Goal: Task Accomplishment & Management: Manage account settings

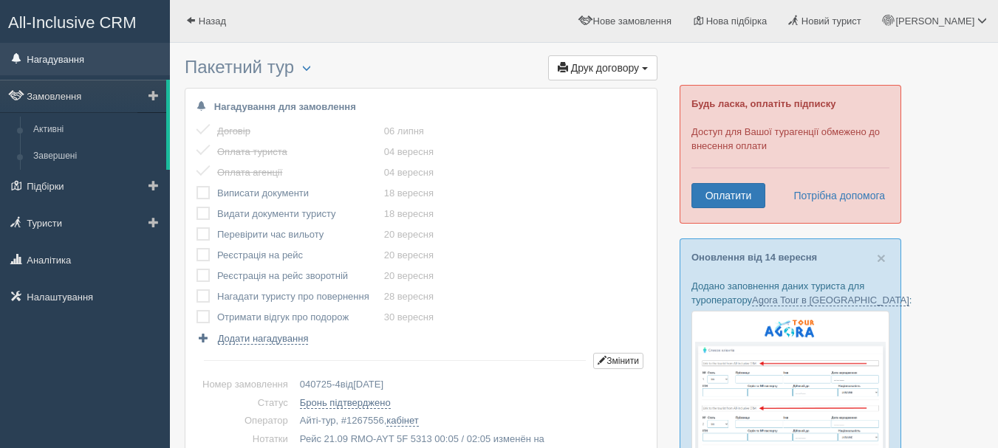
click at [65, 66] on link "Нагадування" at bounding box center [85, 59] width 170 height 32
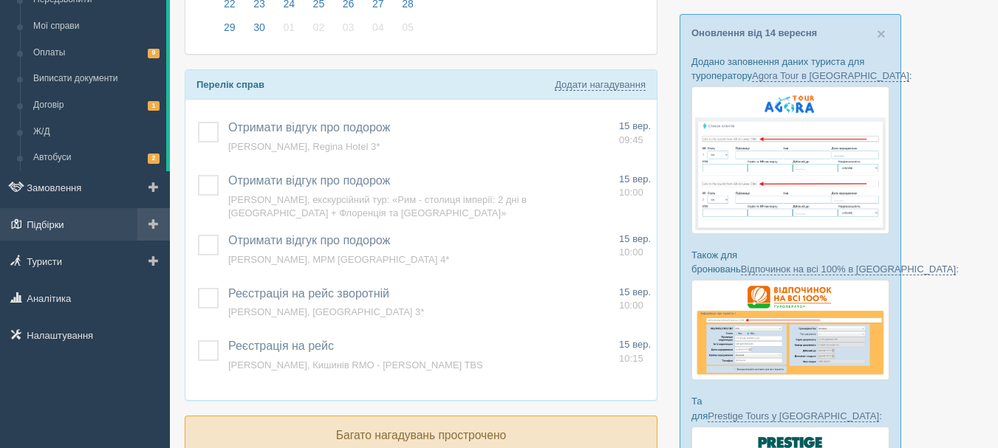
scroll to position [148, 0]
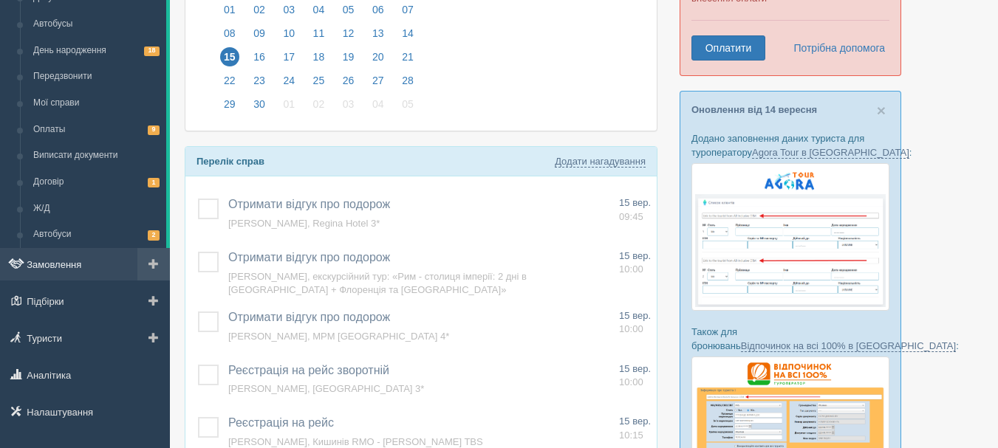
click at [59, 270] on link "Замовлення" at bounding box center [85, 264] width 170 height 32
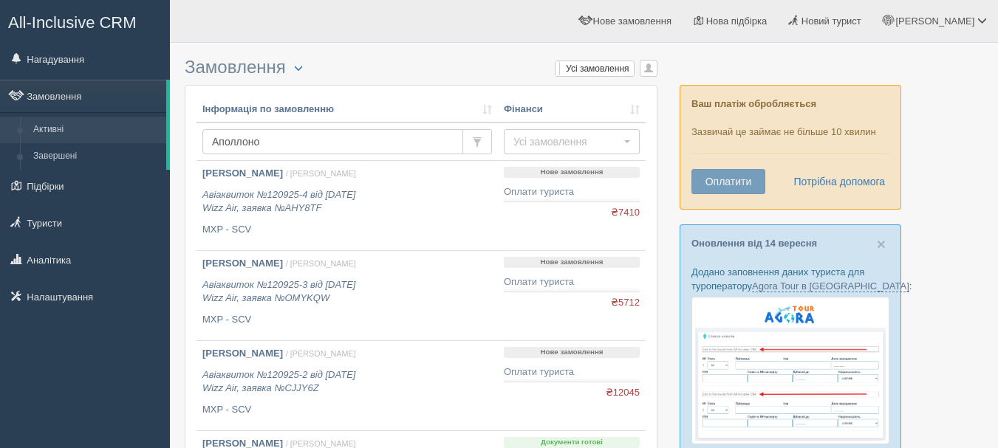
type input "[PERSON_NAME]"
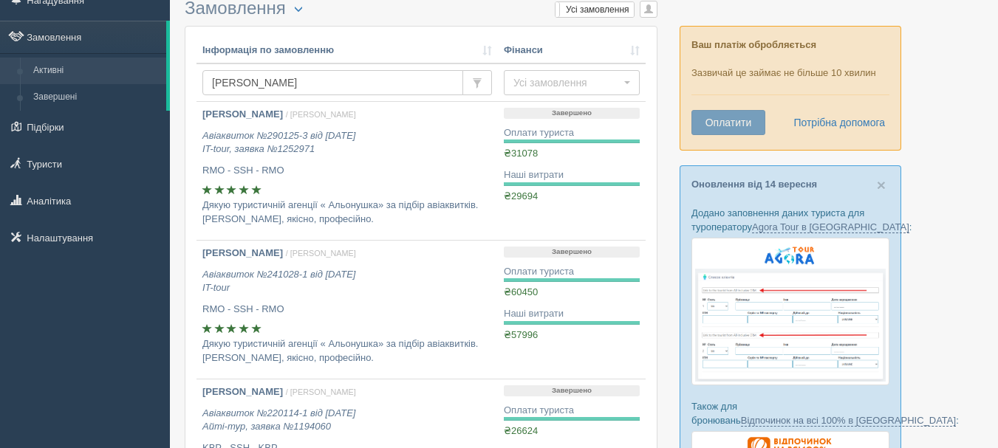
scroll to position [148, 0]
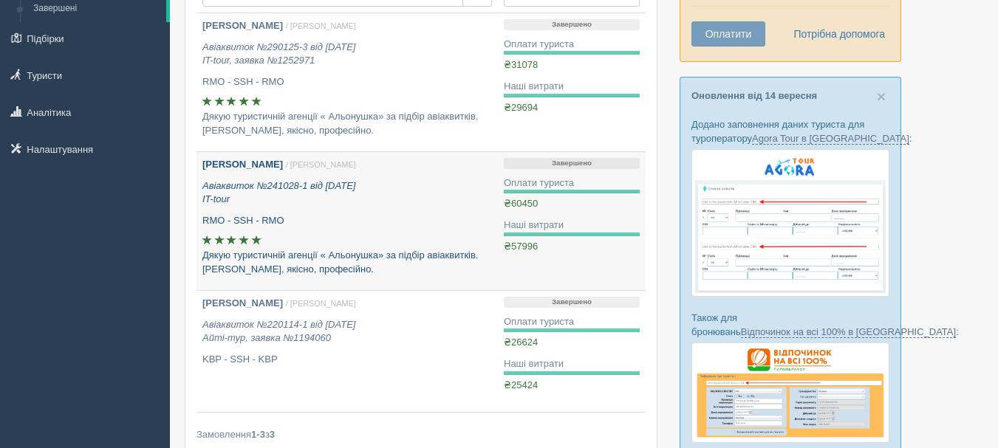
click at [252, 168] on b "Аполлонов Кирило" at bounding box center [242, 164] width 81 height 11
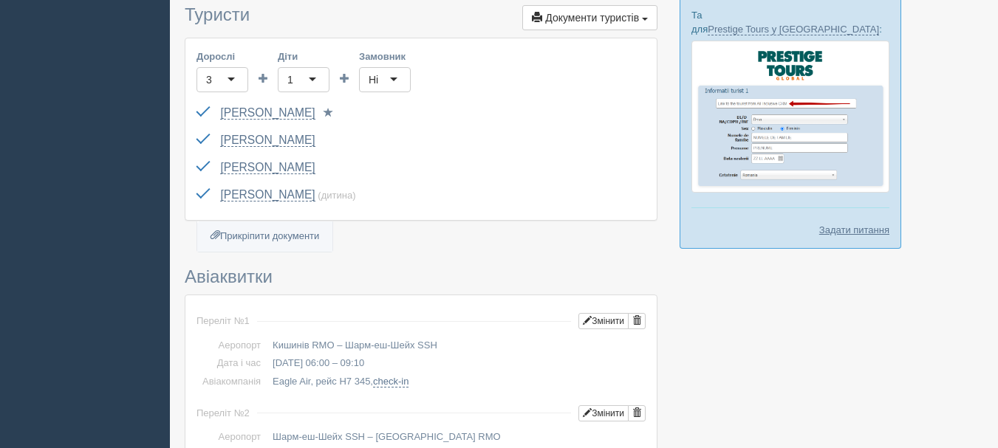
scroll to position [591, 0]
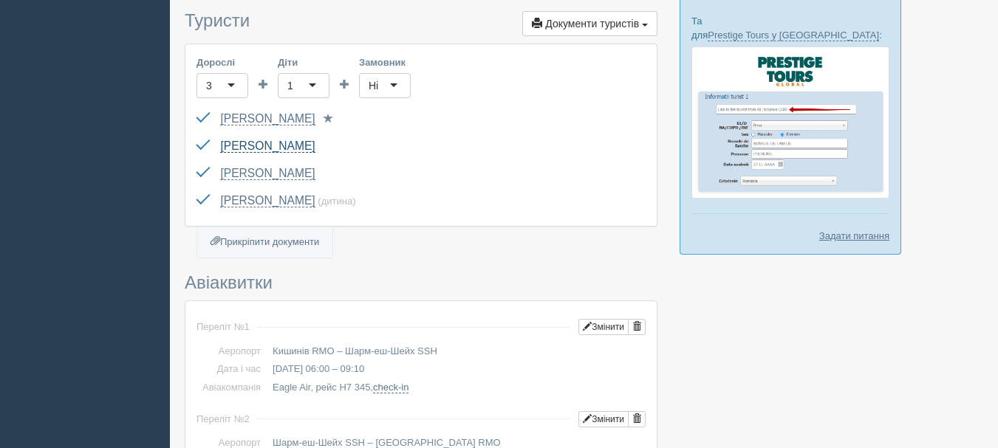
click at [278, 140] on link "Аполлонова Валерія" at bounding box center [267, 146] width 95 height 13
click at [272, 194] on link "Аполлонова Яна" at bounding box center [267, 200] width 95 height 13
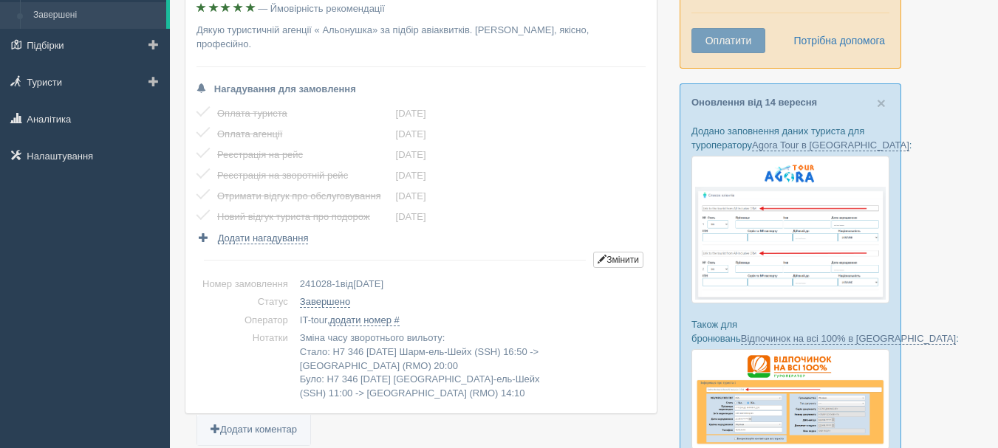
scroll to position [0, 0]
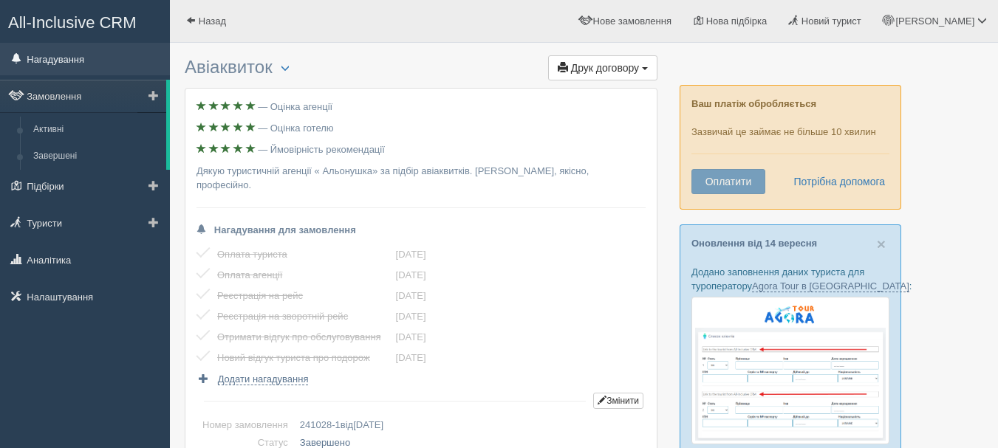
click at [47, 58] on link "Нагадування" at bounding box center [85, 59] width 170 height 32
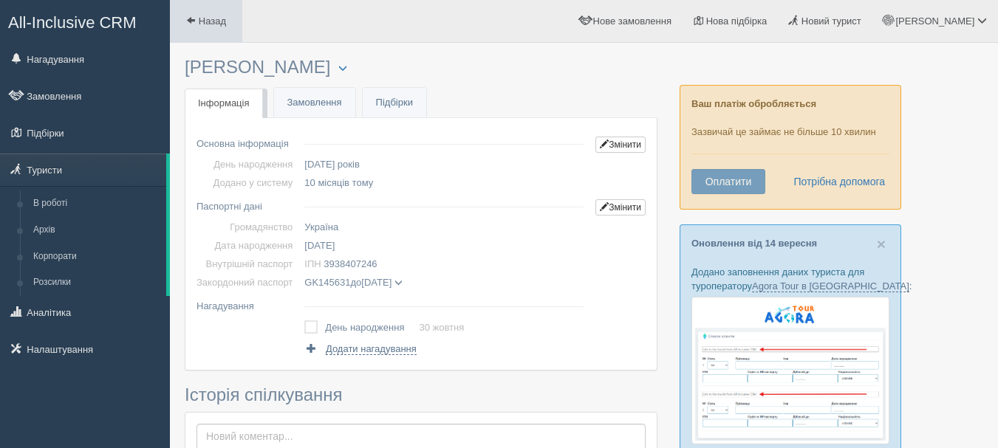
click at [204, 16] on span "Назад" at bounding box center [212, 21] width 27 height 11
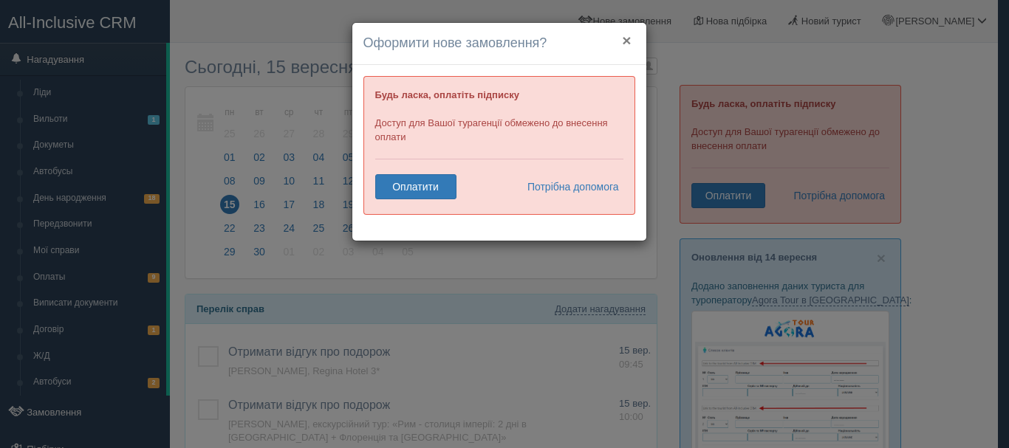
click at [626, 38] on button "×" at bounding box center [626, 40] width 9 height 16
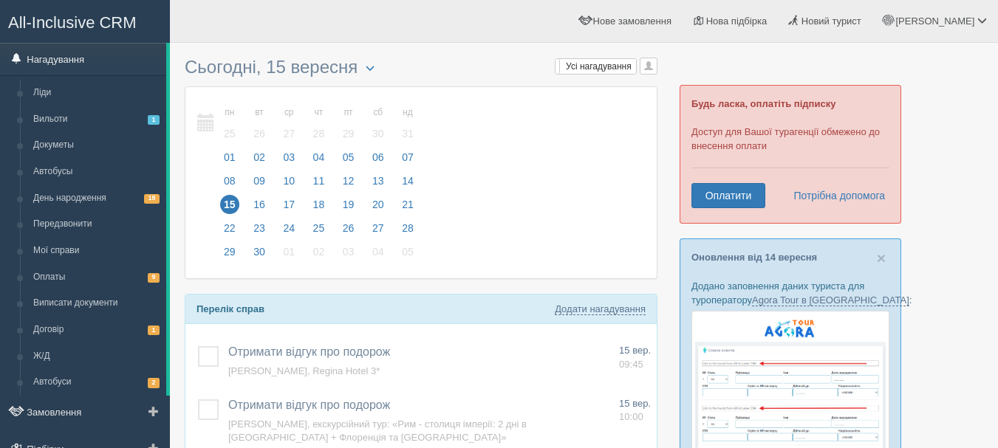
click at [49, 57] on link "Нагадування" at bounding box center [83, 59] width 166 height 32
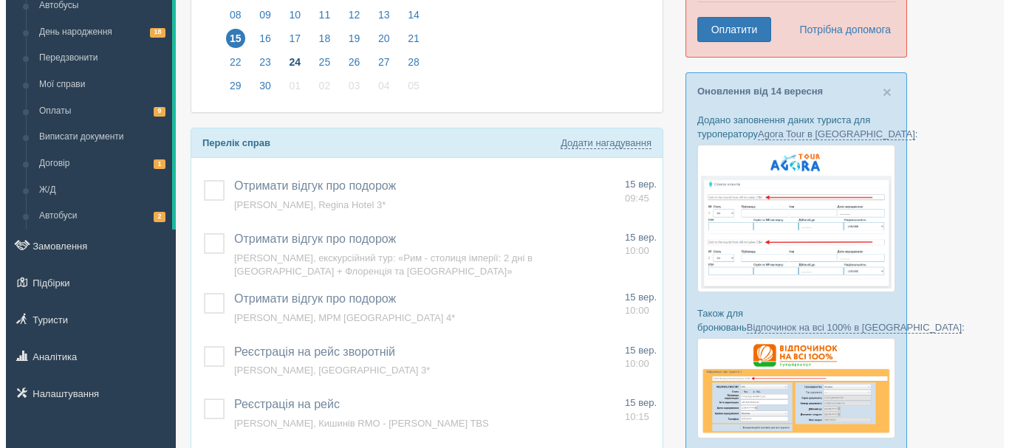
scroll to position [222, 0]
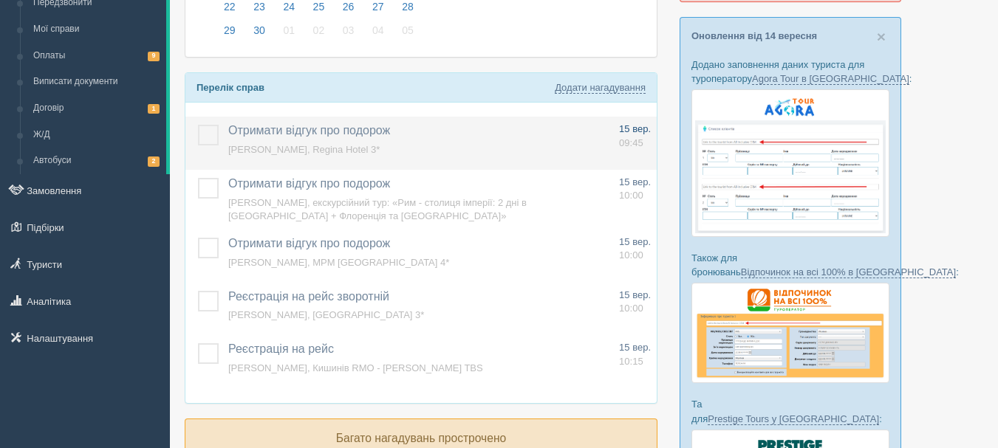
click at [628, 137] on span "09:45" at bounding box center [631, 142] width 24 height 11
type input "Отримати відгук про подорож"
type textarea "[PERSON_NAME], Regina Hotel 3*"
select select "9"
select select "45"
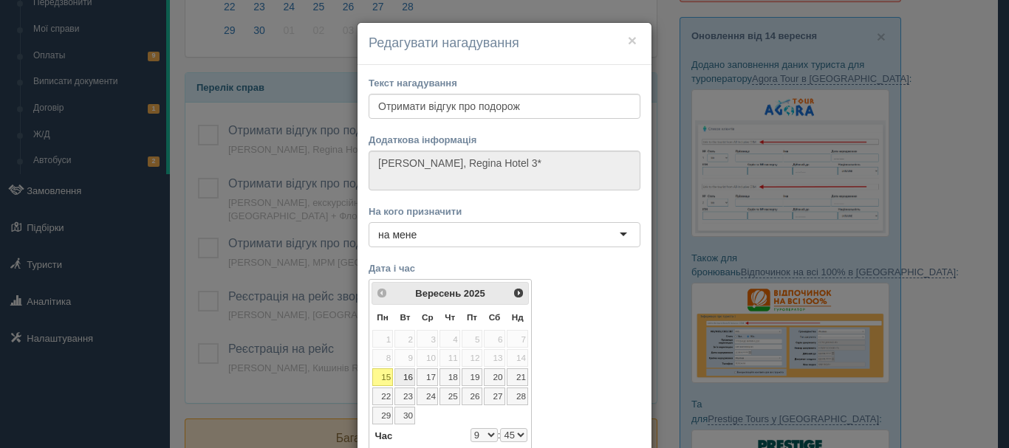
click at [399, 375] on link "16" at bounding box center [404, 378] width 21 height 18
select select "9"
select select "45"
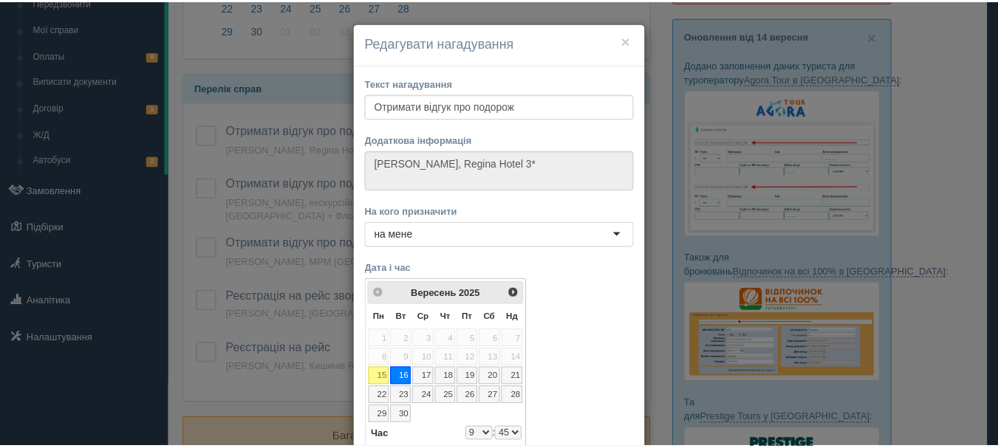
scroll to position [96, 0]
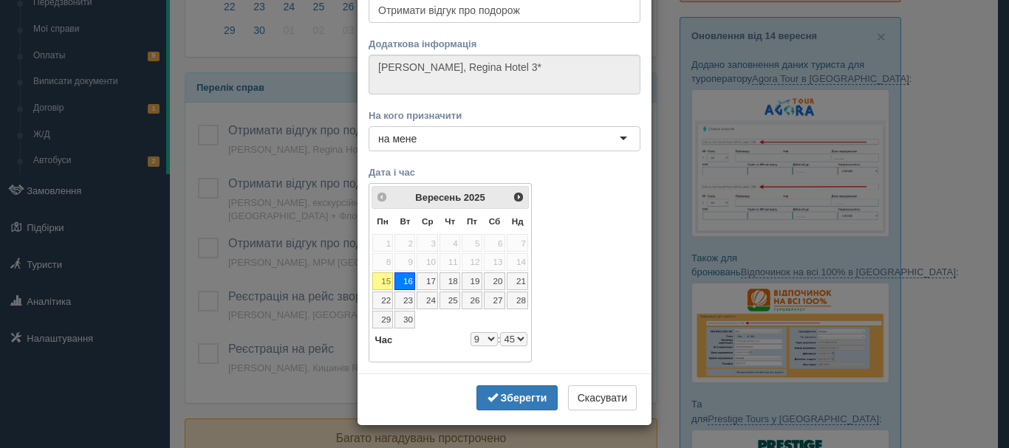
click at [512, 339] on select "00 05 10 15 20 25 30 35 40 45 50 55" at bounding box center [513, 339] width 27 height 14
click at [480, 341] on select "0 1 2 3 4 5 6 7 8 9 10 11 12 13 14 15 16 17 18 19 20 21 22 23" at bounding box center [483, 339] width 27 height 14
select select "10"
select select "45"
click at [511, 341] on select "00 05 10 15 20 25 30 35 40 45 50 55" at bounding box center [513, 339] width 27 height 14
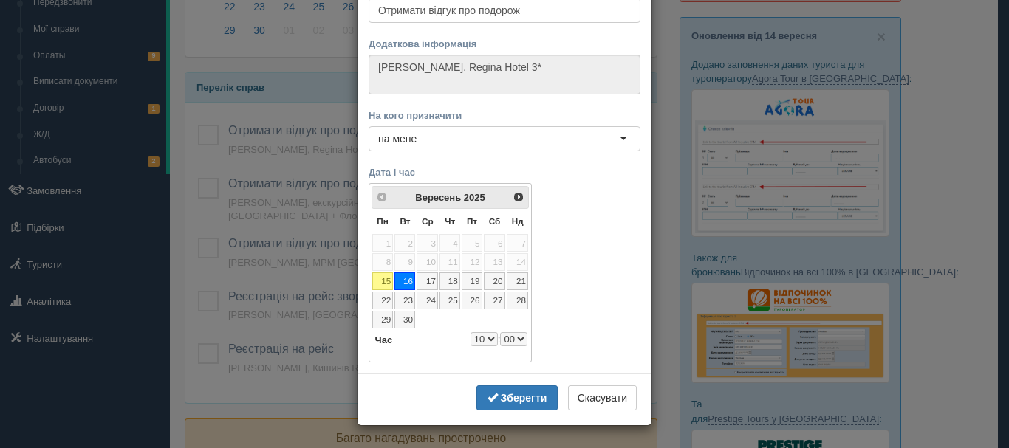
select select "10"
click at [519, 406] on button "Зберегти" at bounding box center [516, 398] width 81 height 25
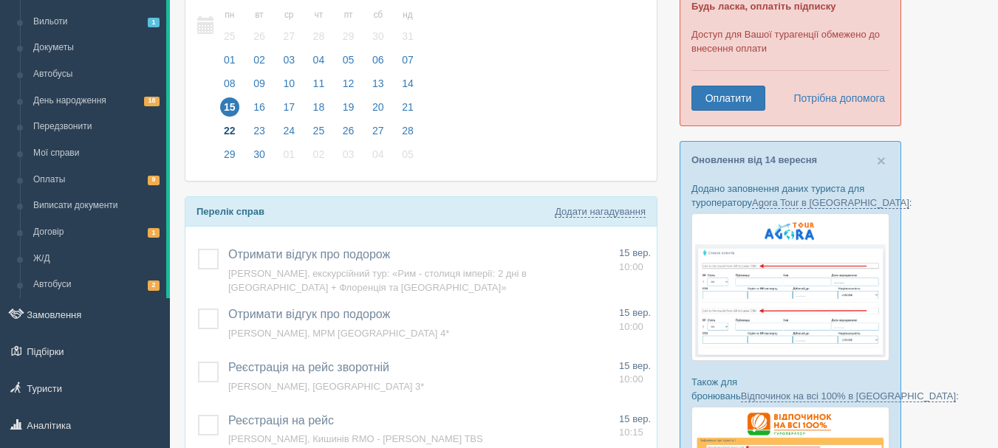
scroll to position [0, 0]
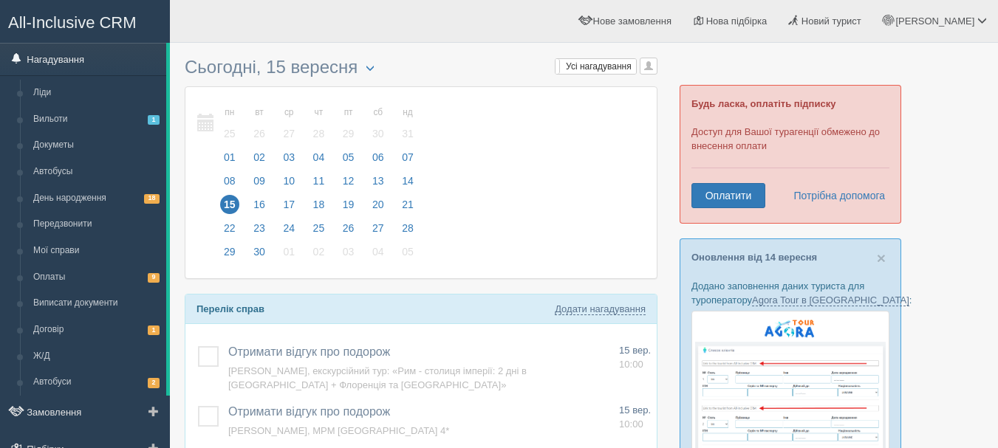
click at [52, 67] on link "Нагадування" at bounding box center [83, 59] width 166 height 32
